Goal: Information Seeking & Learning: Learn about a topic

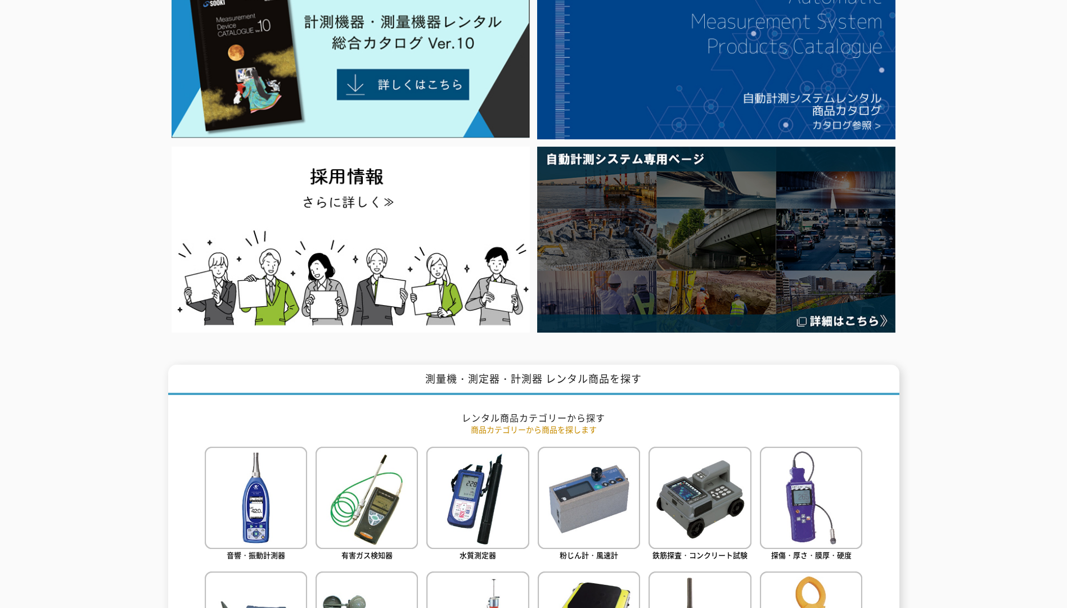
scroll to position [56, 0]
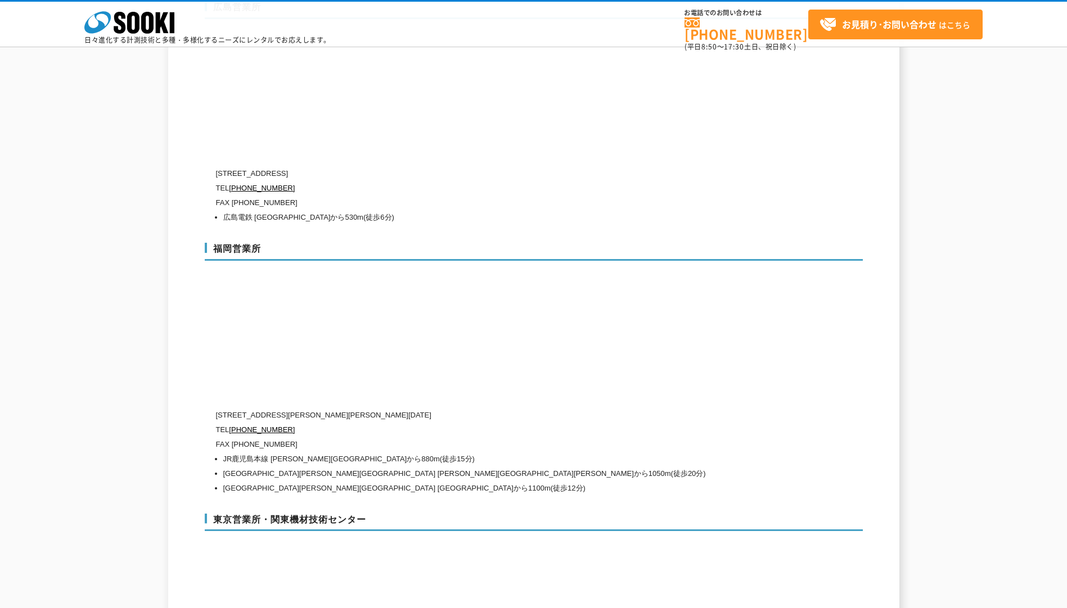
scroll to position [4161, 0]
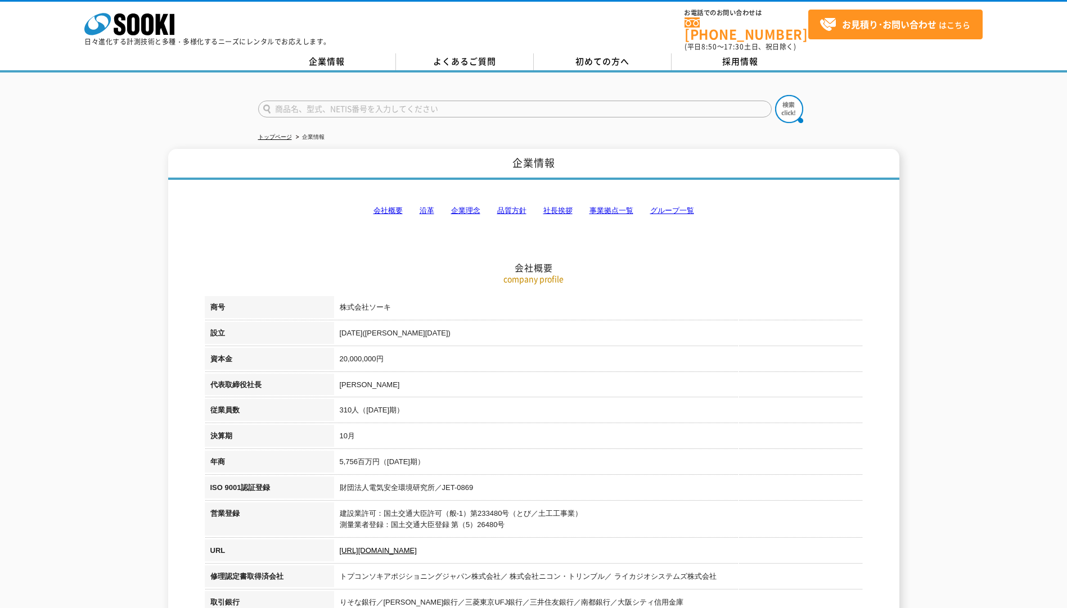
click at [385, 206] on link "会社概要" at bounding box center [387, 210] width 29 height 8
click at [388, 206] on link "会社概要" at bounding box center [387, 210] width 29 height 8
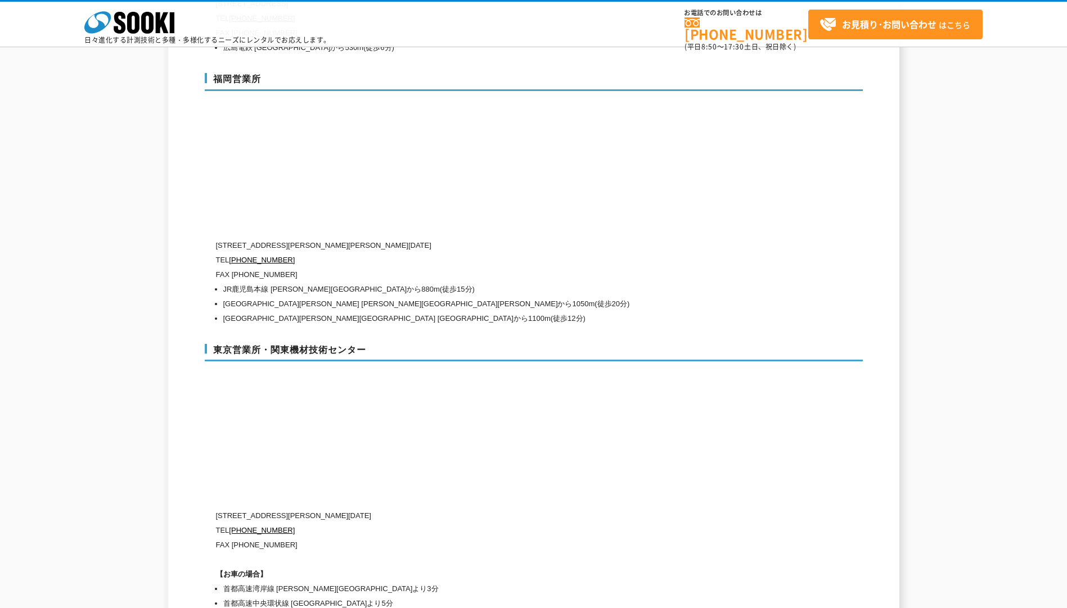
scroll to position [4415, 0]
